Goal: Task Accomplishment & Management: Complete application form

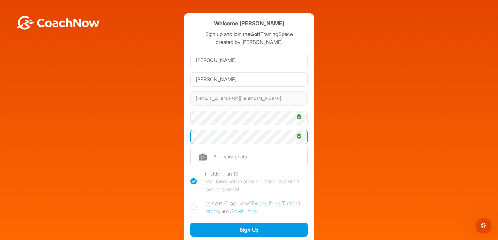
scroll to position [33, 0]
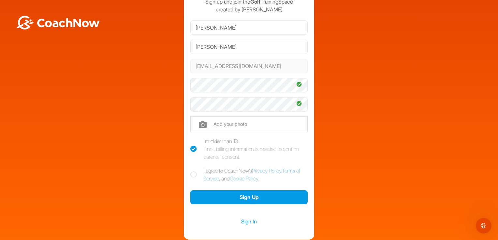
click at [192, 175] on icon at bounding box center [193, 175] width 7 height 7
click at [192, 171] on input "I agree to CoachNow's Privacy Policy , Terms of Service , and Cookie Policy ." at bounding box center [192, 169] width 4 height 4
click at [192, 175] on icon at bounding box center [193, 175] width 7 height 7
click at [192, 171] on input "I agree to CoachNow's Privacy Policy , Terms of Service , and Cookie Policy ." at bounding box center [192, 169] width 4 height 4
click at [190, 175] on icon at bounding box center [193, 175] width 7 height 7
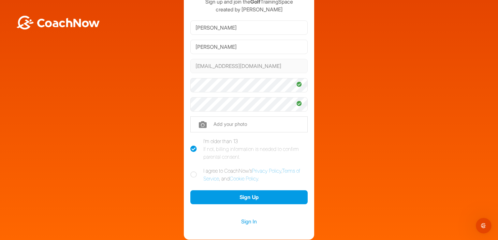
click at [190, 171] on input "I agree to CoachNow's Privacy Policy , Terms of Service , and Cookie Policy ." at bounding box center [192, 169] width 4 height 4
checkbox input "true"
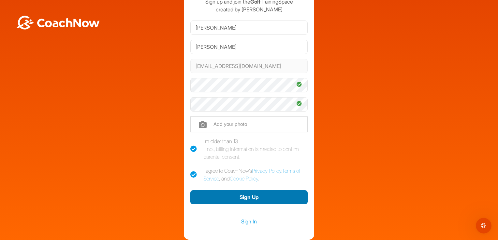
click at [252, 196] on button "Sign Up" at bounding box center [248, 198] width 117 height 14
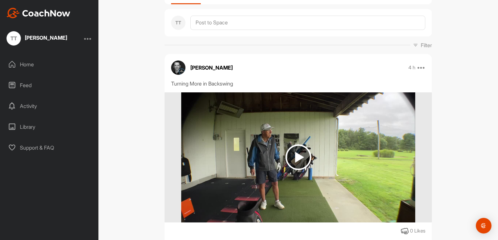
scroll to position [65, 0]
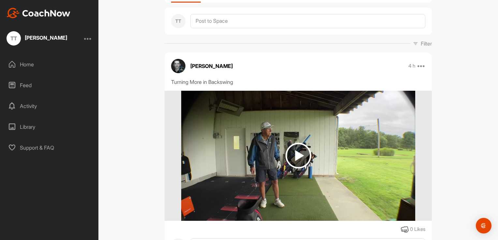
click at [294, 154] on img at bounding box center [298, 156] width 26 height 26
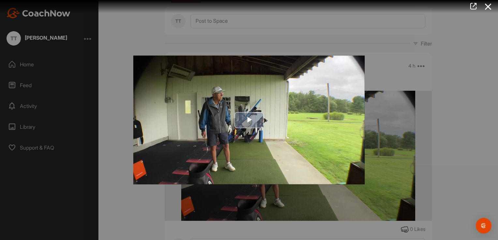
click at [249, 120] on span "Video Player" at bounding box center [249, 120] width 0 height 0
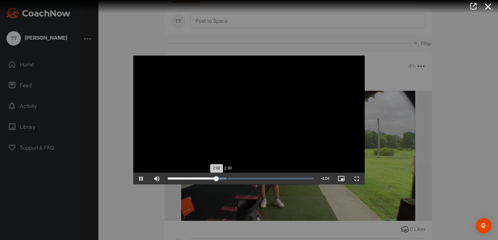
click at [227, 180] on div "Loaded : 40.03% 2:30 2:02" at bounding box center [241, 179] width 152 height 12
click at [233, 178] on div "Loaded : 42.41% 2:43 2:31" at bounding box center [241, 179] width 146 height 2
click at [259, 179] on div "Loaded : 50.91% 3:49 3:02" at bounding box center [241, 179] width 146 height 2
click at [336, 218] on div at bounding box center [249, 120] width 498 height 240
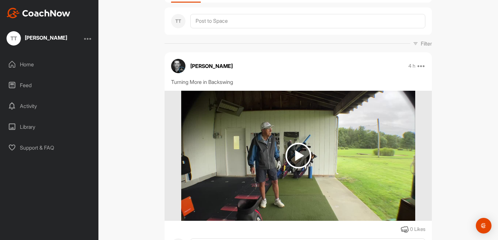
click at [295, 157] on img at bounding box center [298, 156] width 26 height 26
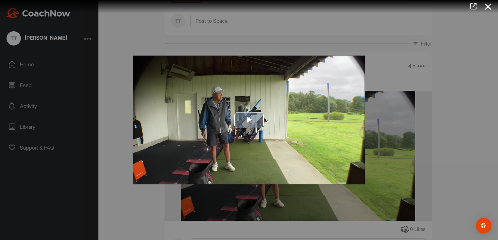
click at [249, 120] on span "Video Player" at bounding box center [249, 120] width 0 height 0
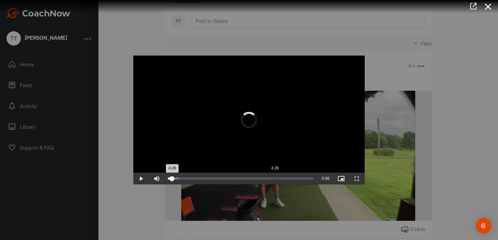
drag, startPoint x: 171, startPoint y: 178, endPoint x: 272, endPoint y: 181, distance: 101.7
click at [273, 181] on div "Loaded : 7.54% 4:28 4:28" at bounding box center [241, 179] width 152 height 12
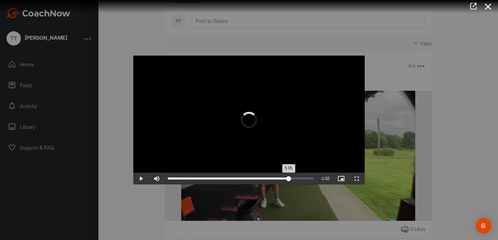
click at [289, 180] on div "5:05" at bounding box center [228, 179] width 121 height 2
click at [290, 180] on div "5:09" at bounding box center [229, 179] width 122 height 2
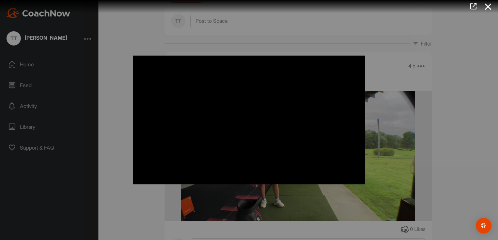
click at [486, 7] on icon at bounding box center [488, 7] width 15 height 12
